Goal: Navigation & Orientation: Find specific page/section

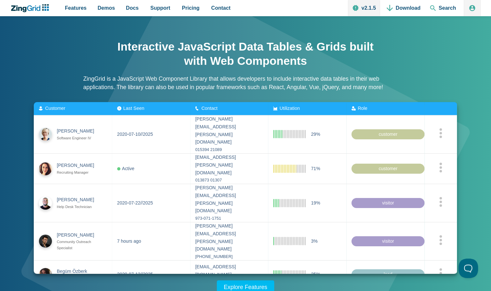
scroll to position [3, 0]
click at [109, 6] on span "Demos" at bounding box center [106, 8] width 17 height 9
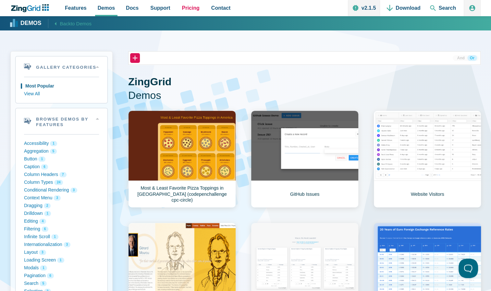
click at [182, 11] on span "Pricing" at bounding box center [191, 8] width 18 height 9
